Goal: Find contact information: Find contact information

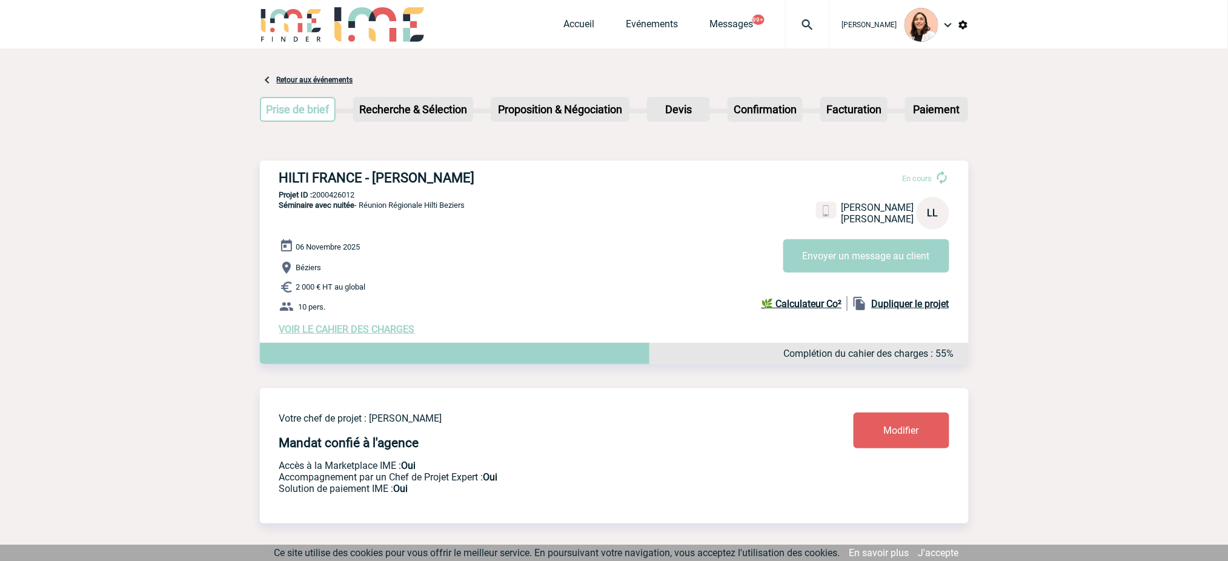
click at [340, 192] on p "Projet ID : 2000426012" at bounding box center [614, 194] width 709 height 9
copy p "2000426012"
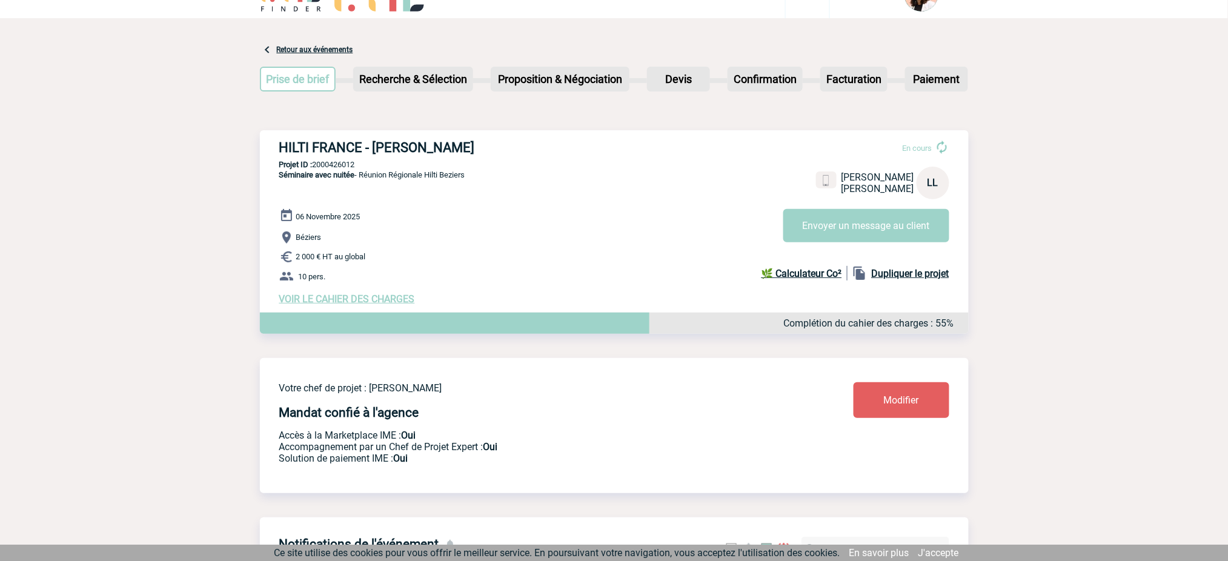
scroll to position [81, 0]
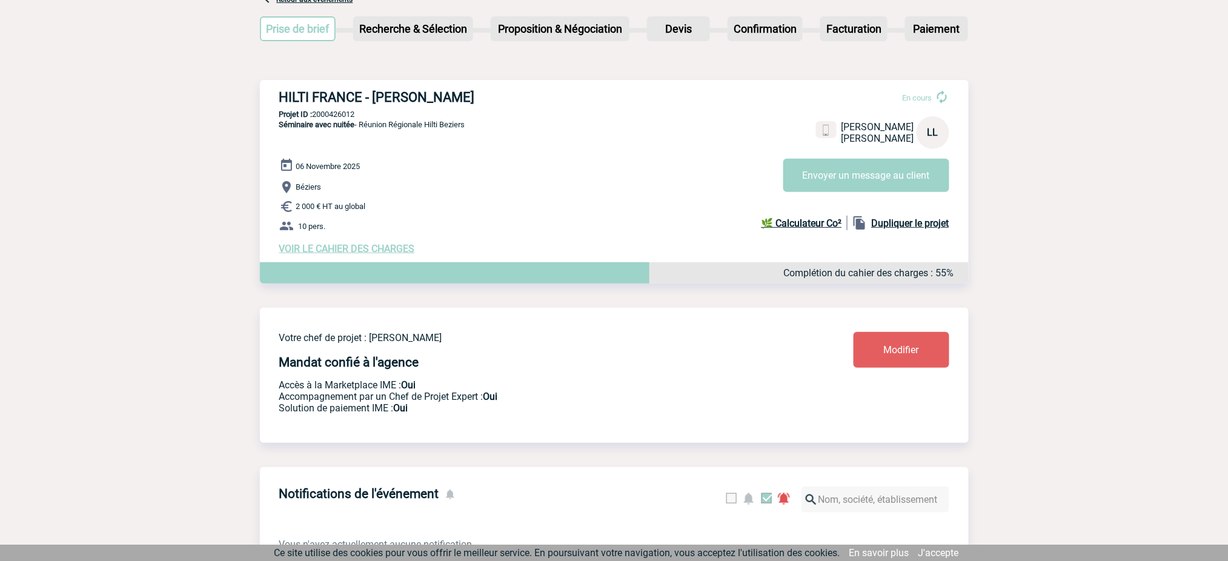
click at [314, 192] on span "Béziers" at bounding box center [308, 187] width 25 height 9
click at [315, 192] on span "Béziers" at bounding box center [308, 187] width 25 height 9
copy span "Béziers"
click at [378, 207] on p "2 000 € HT au global" at bounding box center [623, 206] width 689 height 15
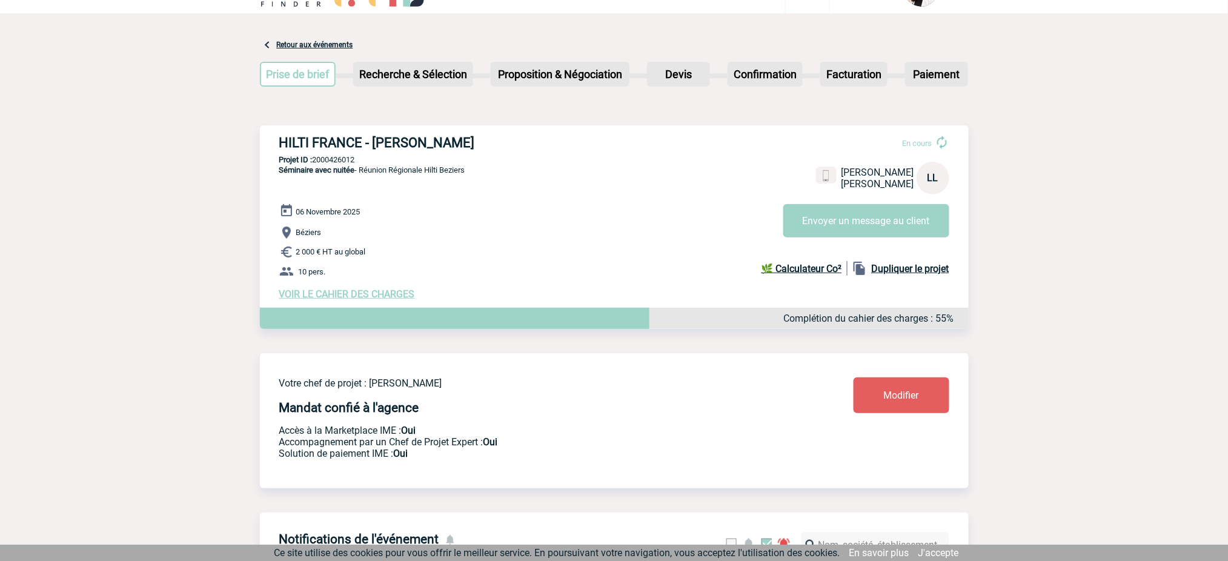
scroll to position [0, 0]
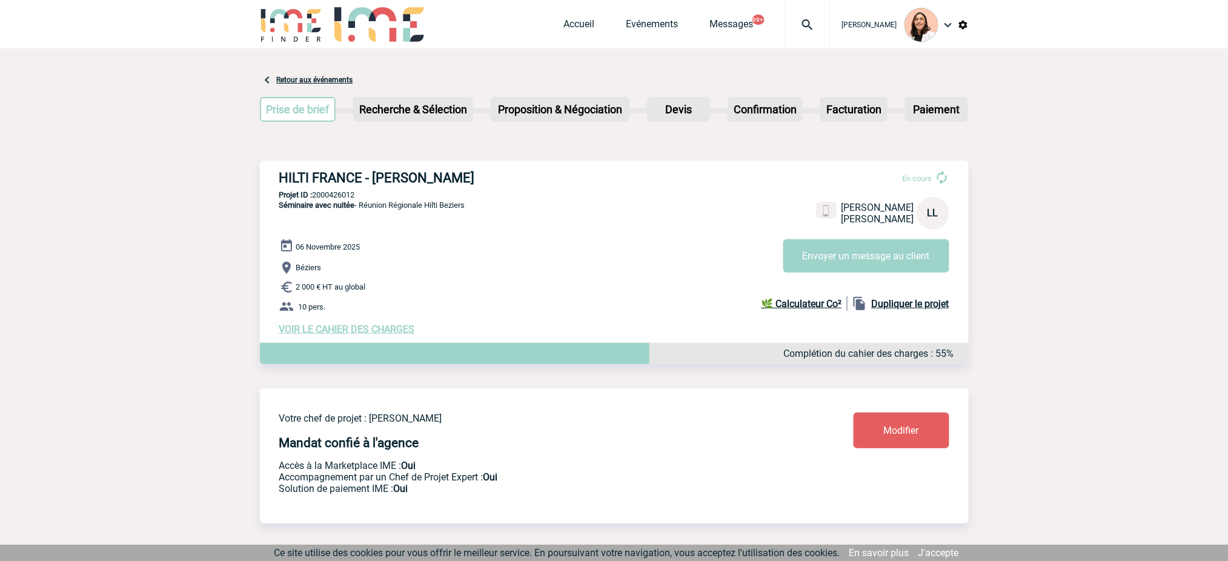
click at [800, 26] on img at bounding box center [807, 25] width 44 height 15
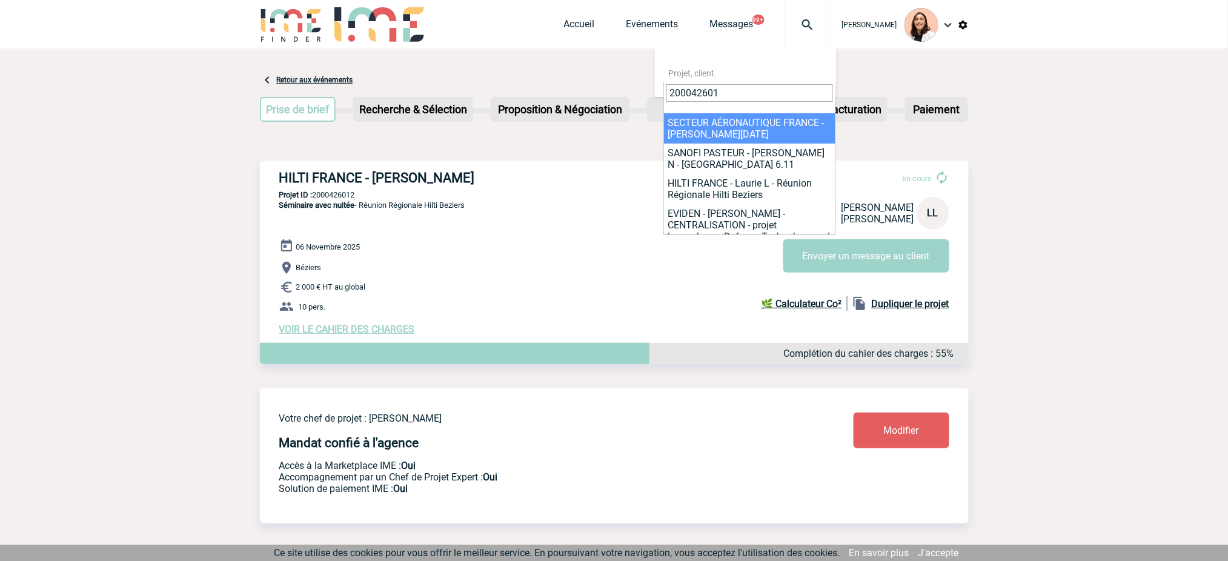
type input "200042601"
drag, startPoint x: 747, startPoint y: 128, endPoint x: 1070, endPoint y: 93, distance: 325.3
click at [772, 101] on input "200042601" at bounding box center [749, 93] width 167 height 18
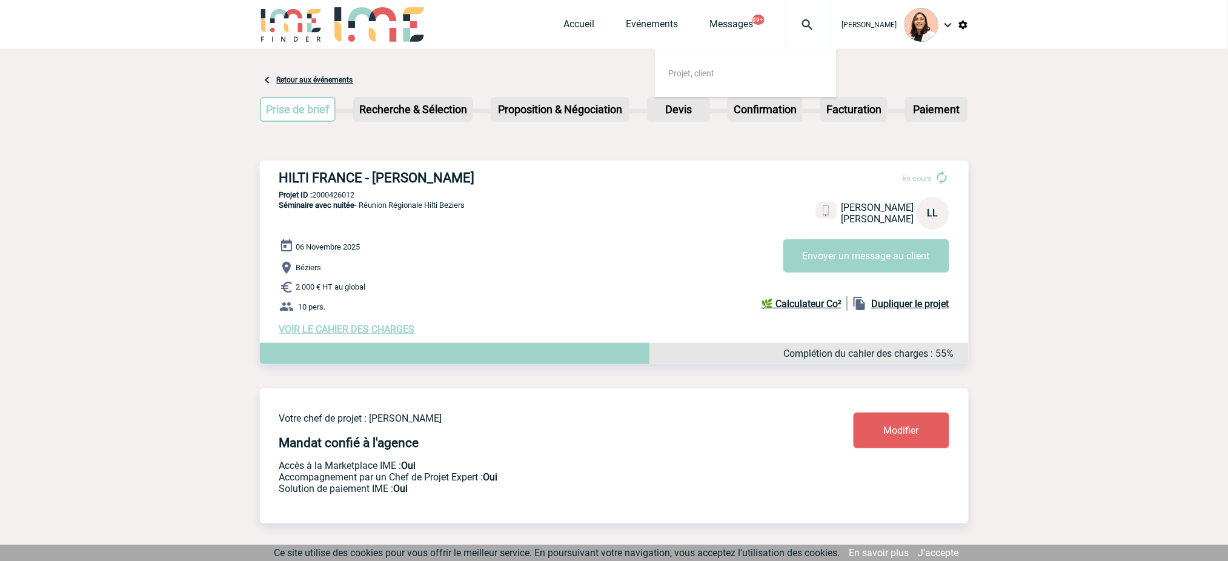
click at [796, 19] on img at bounding box center [807, 25] width 44 height 15
click at [802, 30] on img at bounding box center [807, 25] width 44 height 15
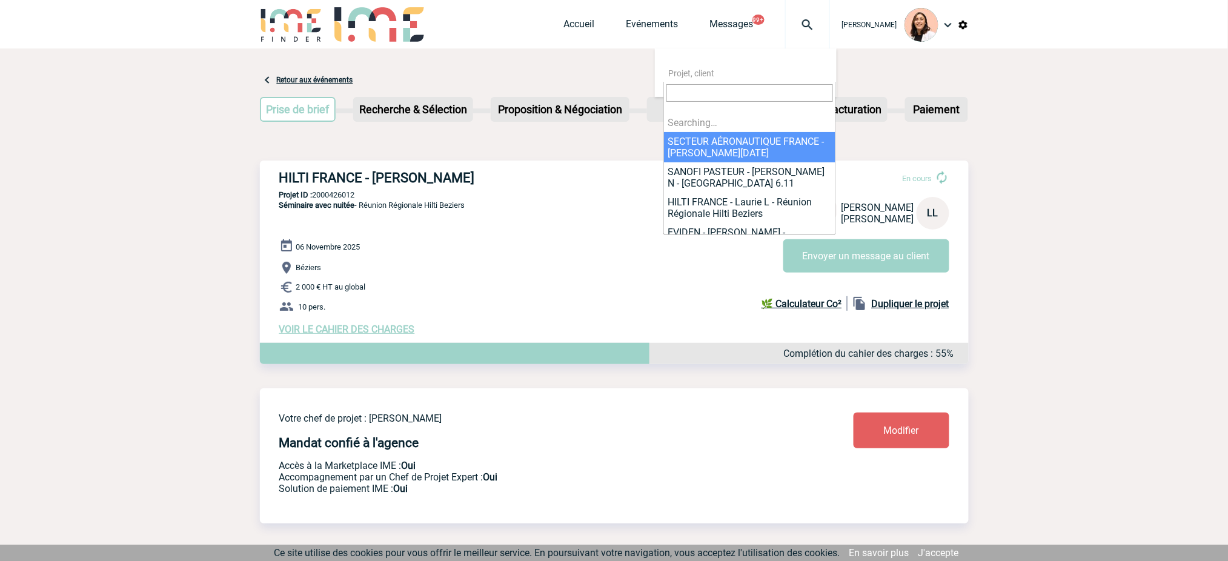
click at [790, 87] on input "search" at bounding box center [749, 93] width 167 height 18
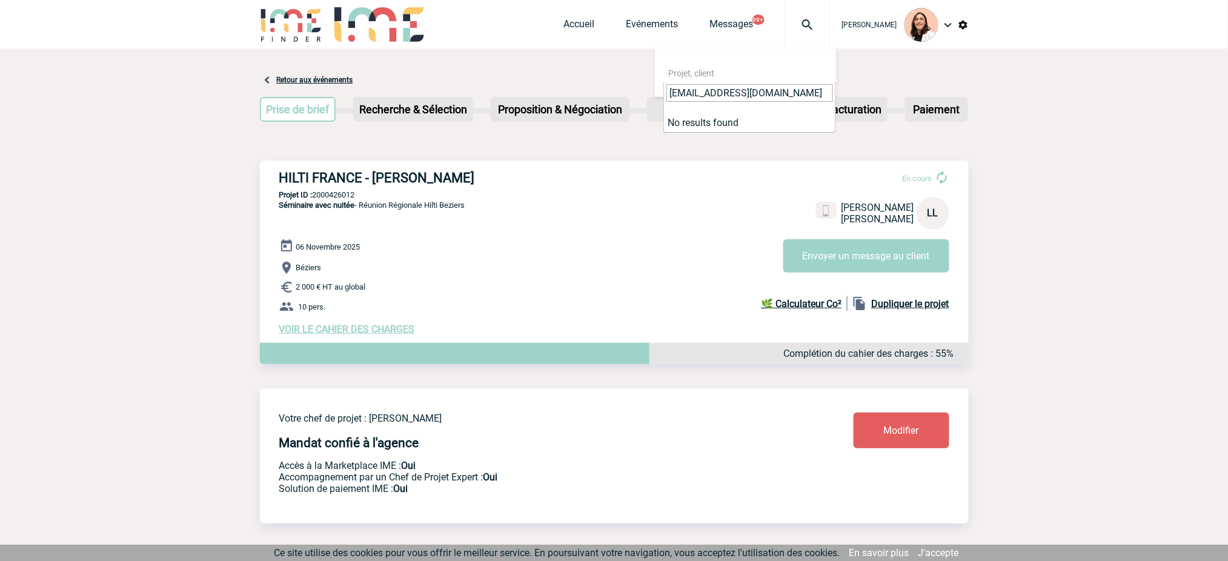
click at [748, 85] on input "Eloise.Leveque@sanofi.com" at bounding box center [749, 93] width 167 height 18
paste input "2000426006"
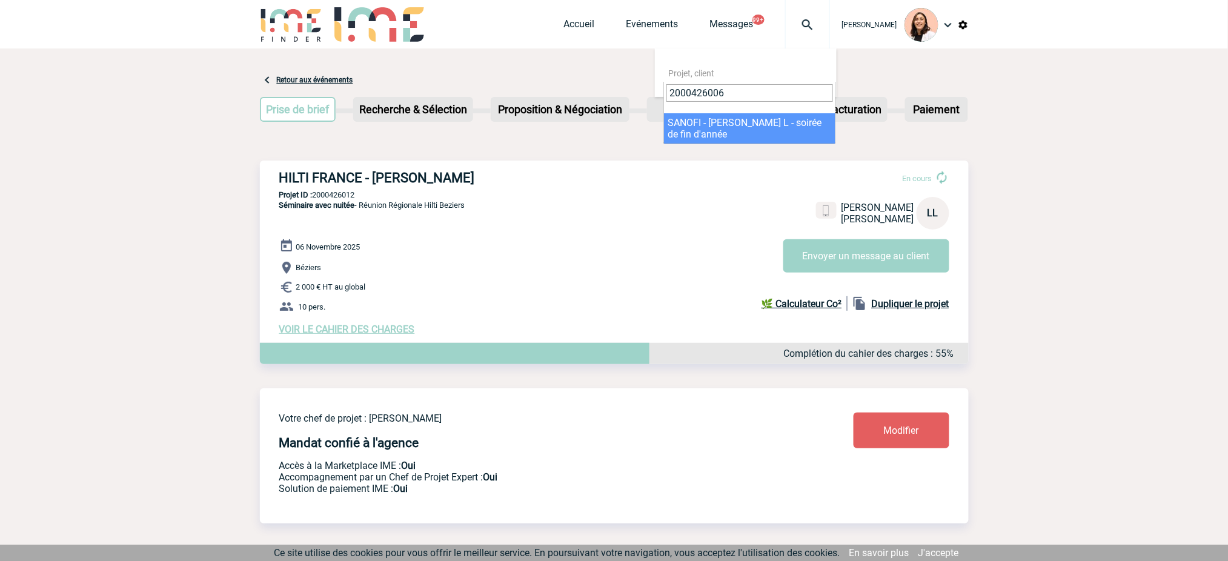
type input "2000426006"
select select "25507"
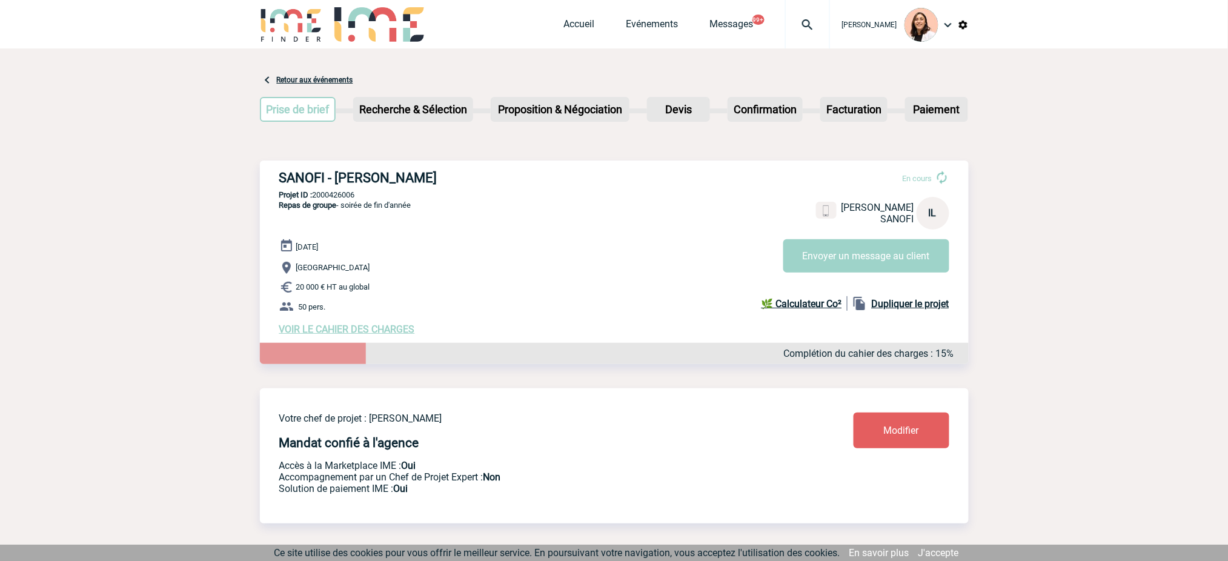
click at [817, 37] on div at bounding box center [807, 24] width 45 height 48
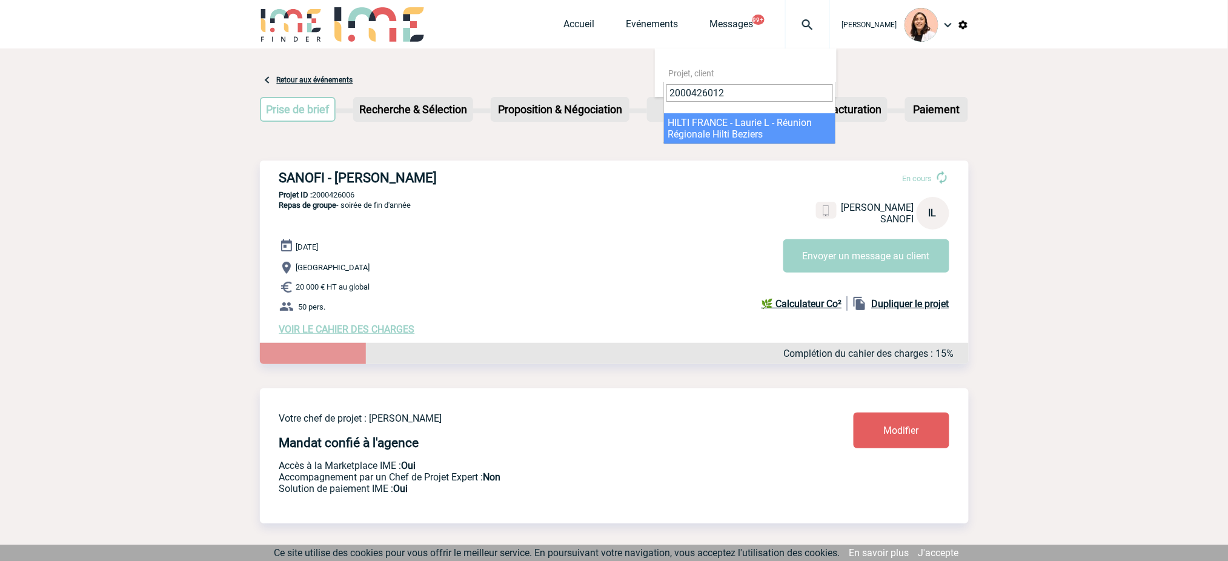
type input "2000426012"
select select "25513"
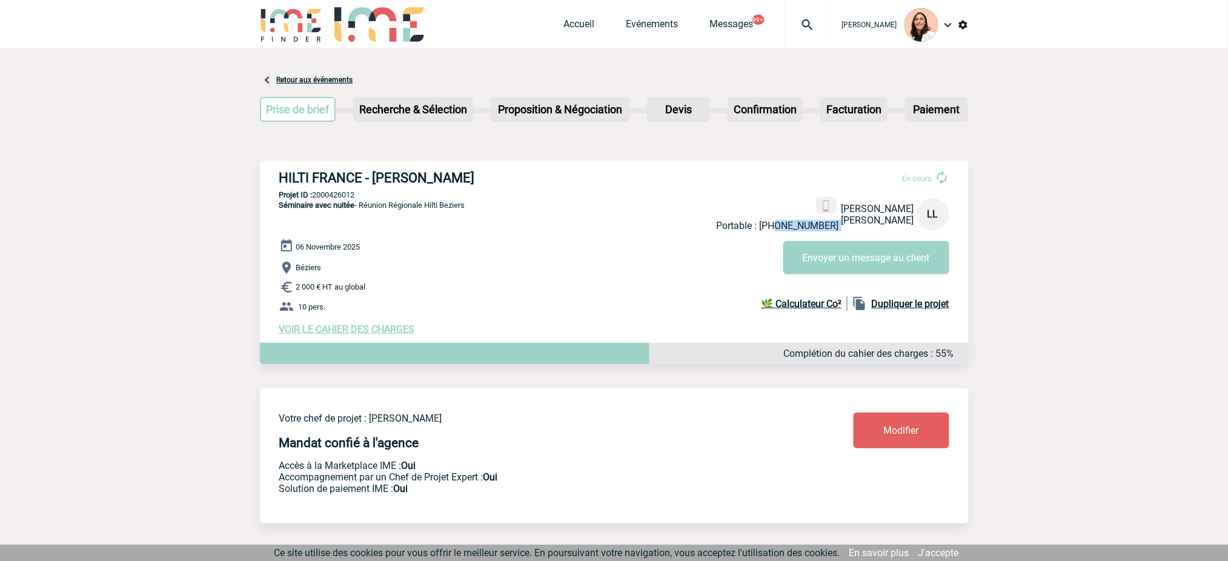
drag, startPoint x: 841, startPoint y: 221, endPoint x: 790, endPoint y: 227, distance: 51.2
click at [790, 227] on div "Portable : [PHONE_NUMBER] [PERSON_NAME] HILTI FRANCE LL" at bounding box center [832, 214] width 233 height 35
copy div "699753104"
